Goal: Task Accomplishment & Management: Manage account settings

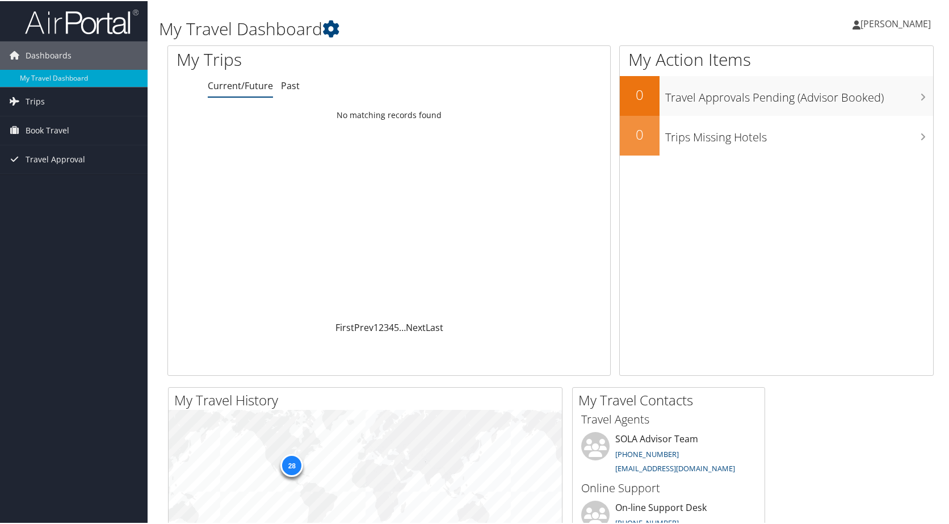
click at [888, 25] on span "[PERSON_NAME]" at bounding box center [896, 22] width 70 height 12
click at [827, 65] on link "My Settings" at bounding box center [866, 62] width 127 height 19
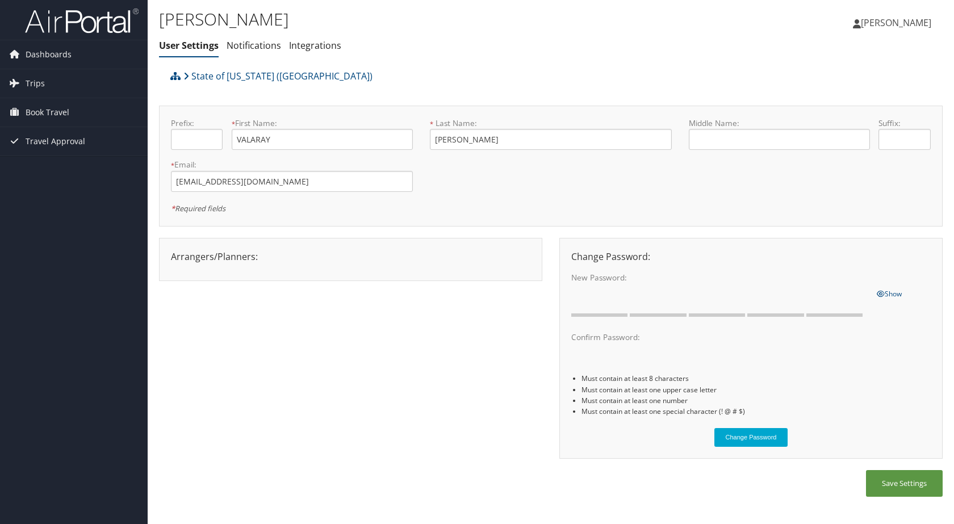
drag, startPoint x: 259, startPoint y: 5, endPoint x: 466, endPoint y: 66, distance: 215.6
click at [466, 66] on div "State of Louisiana (SOLA)" at bounding box center [452, 80] width 571 height 31
click at [425, 366] on div "Arrangers/Planners: Edit Arrangers & Planners Alicia Reynolds AMANDA DESHOTEL A…" at bounding box center [550, 354] width 783 height 233
